Goal: Transaction & Acquisition: Purchase product/service

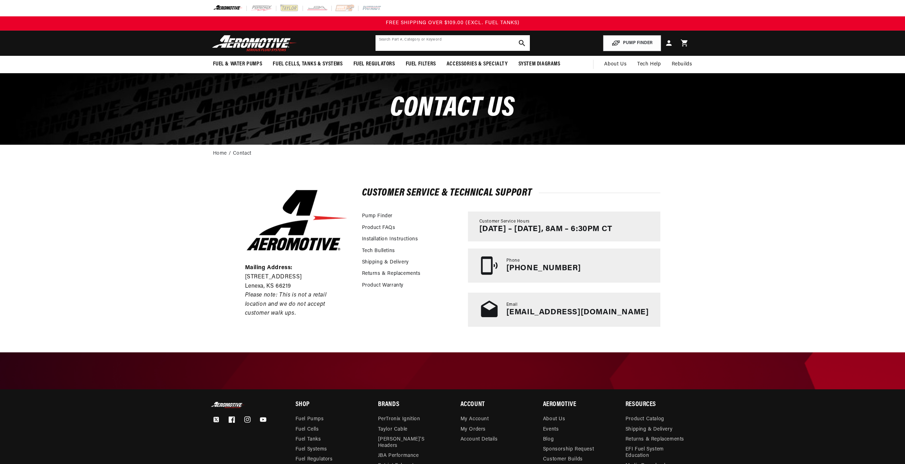
click at [396, 42] on input "text" at bounding box center [453, 43] width 154 height 16
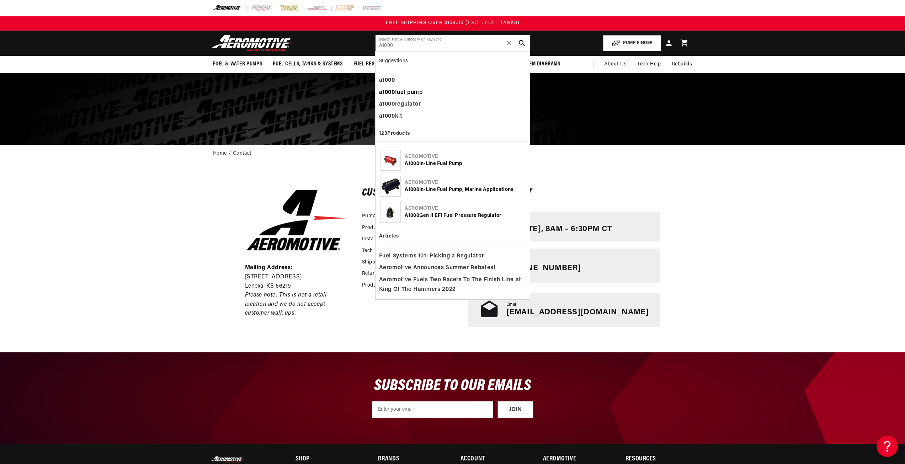
type input "A1000"
click at [419, 88] on div "a1000 fuel pump" at bounding box center [452, 93] width 147 height 12
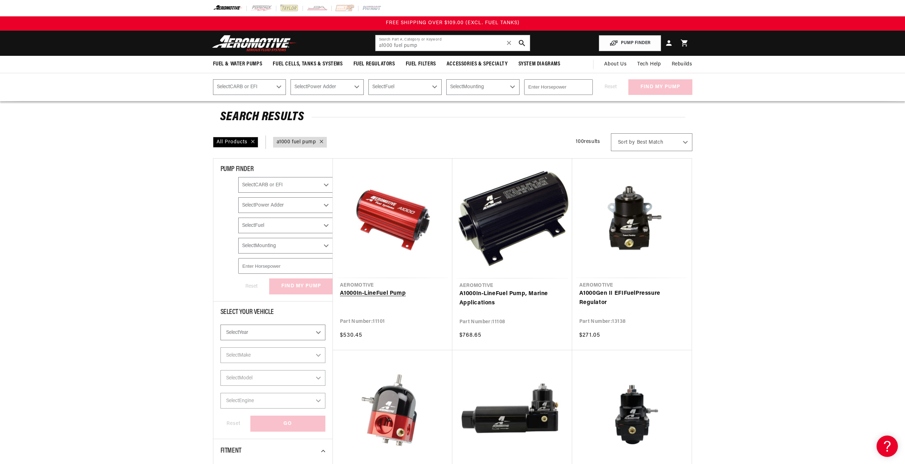
click at [405, 289] on link "A1000 In-Line Fuel Pump" at bounding box center [392, 293] width 105 height 9
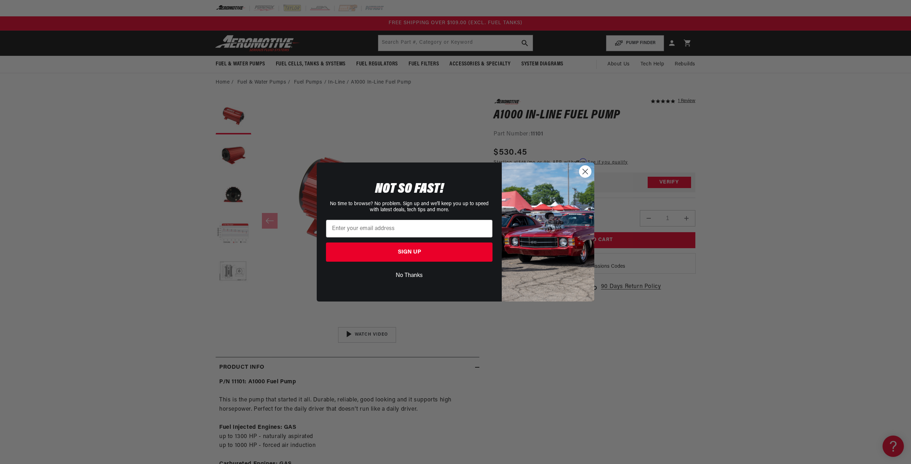
click at [585, 171] on circle "Close dialog" at bounding box center [585, 172] width 12 height 12
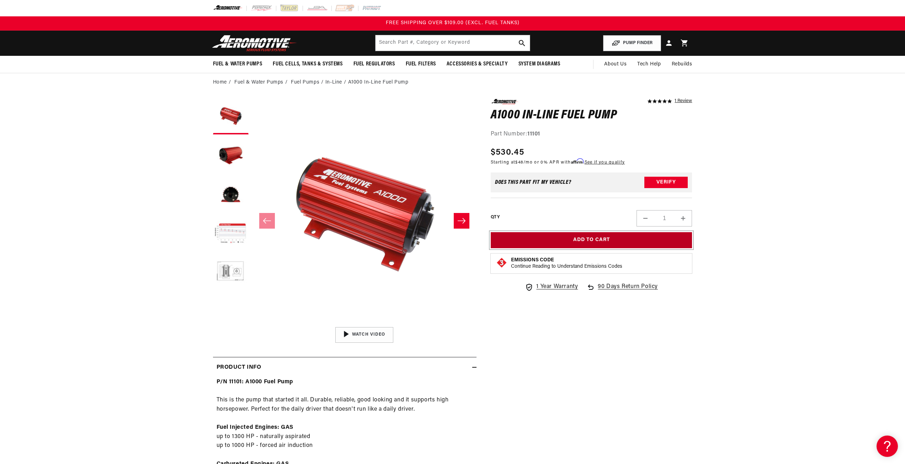
click at [570, 247] on button "Add to Cart" at bounding box center [592, 240] width 202 height 16
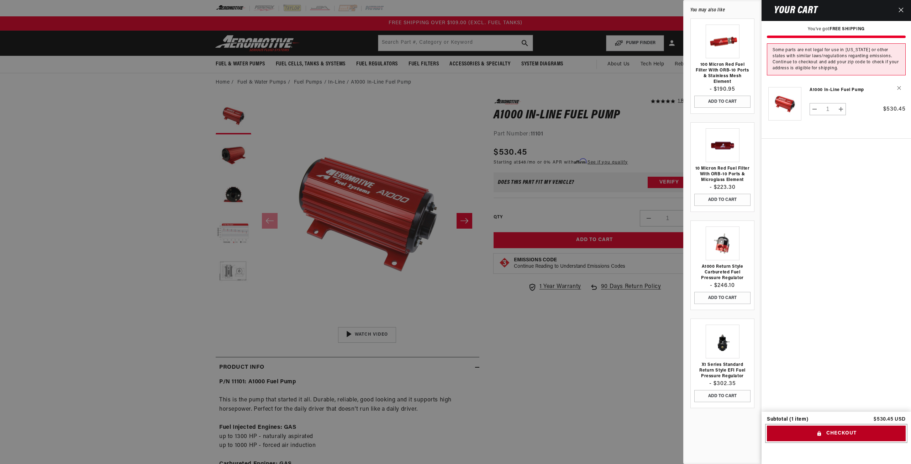
click at [842, 430] on button "Checkout" at bounding box center [836, 434] width 139 height 16
